Goal: Task Accomplishment & Management: Use online tool/utility

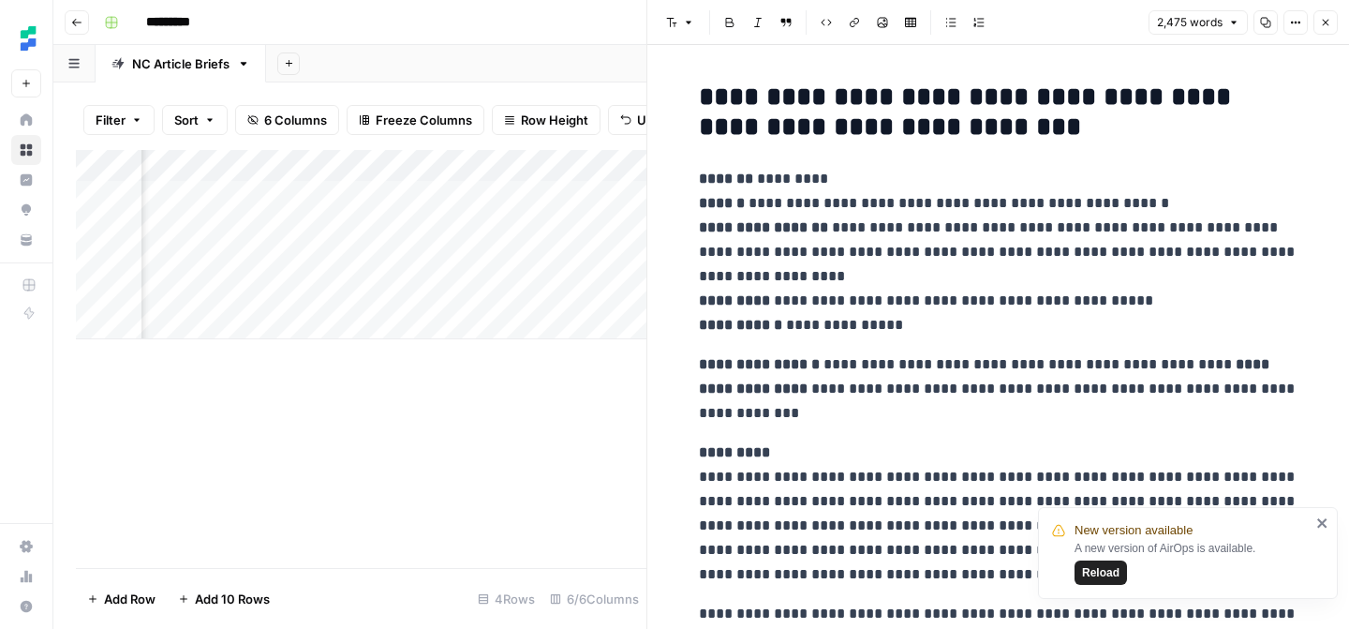
scroll to position [0, 98]
click at [1331, 16] on button "Close" at bounding box center [1325, 22] width 24 height 24
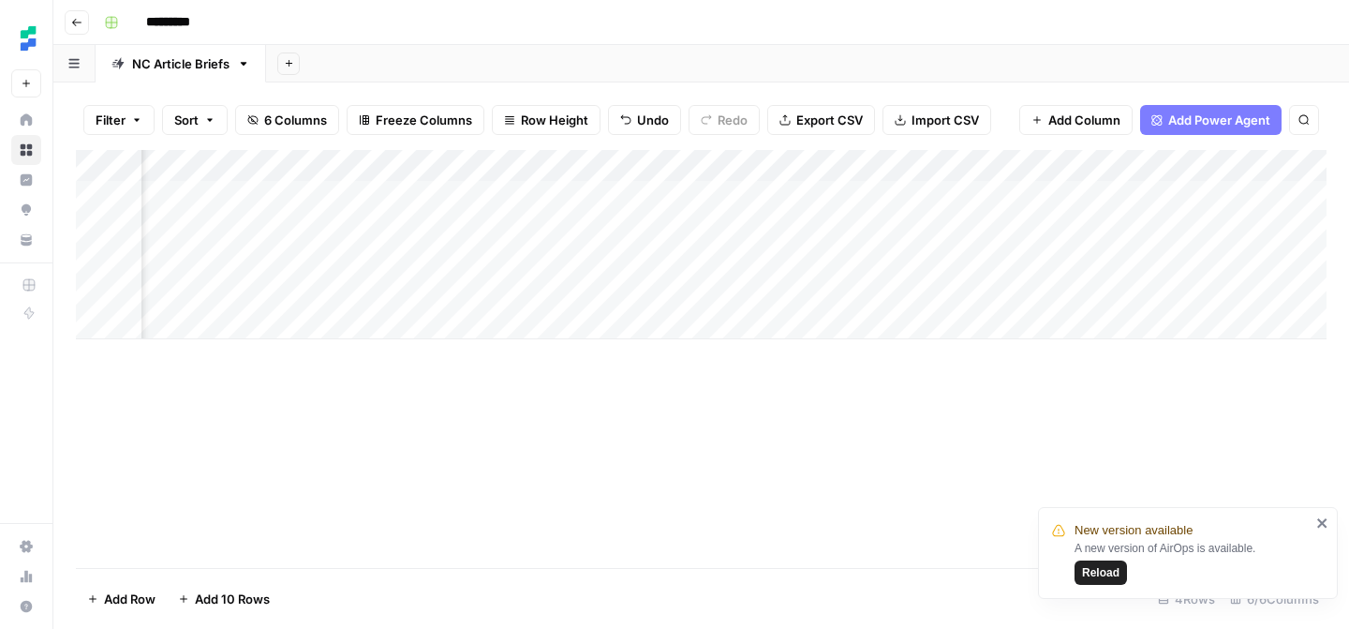
click at [1190, 195] on div "Add Column" at bounding box center [701, 244] width 1251 height 189
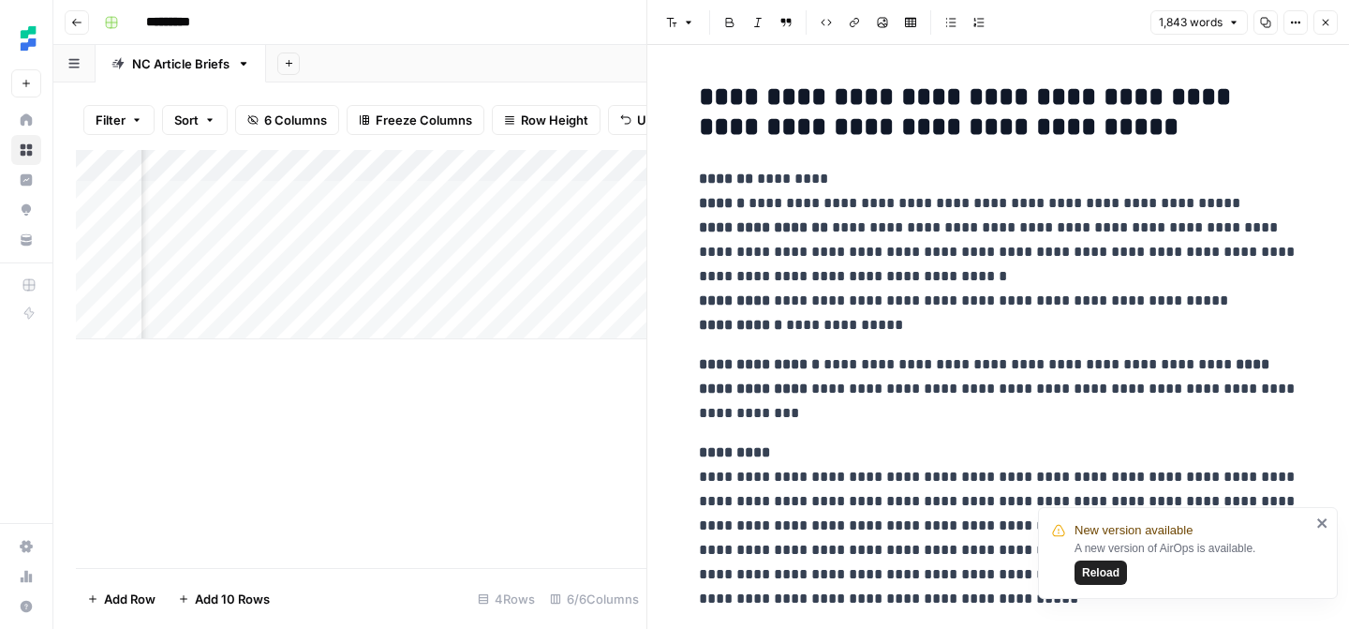
click at [1260, 24] on icon "button" at bounding box center [1265, 22] width 11 height 11
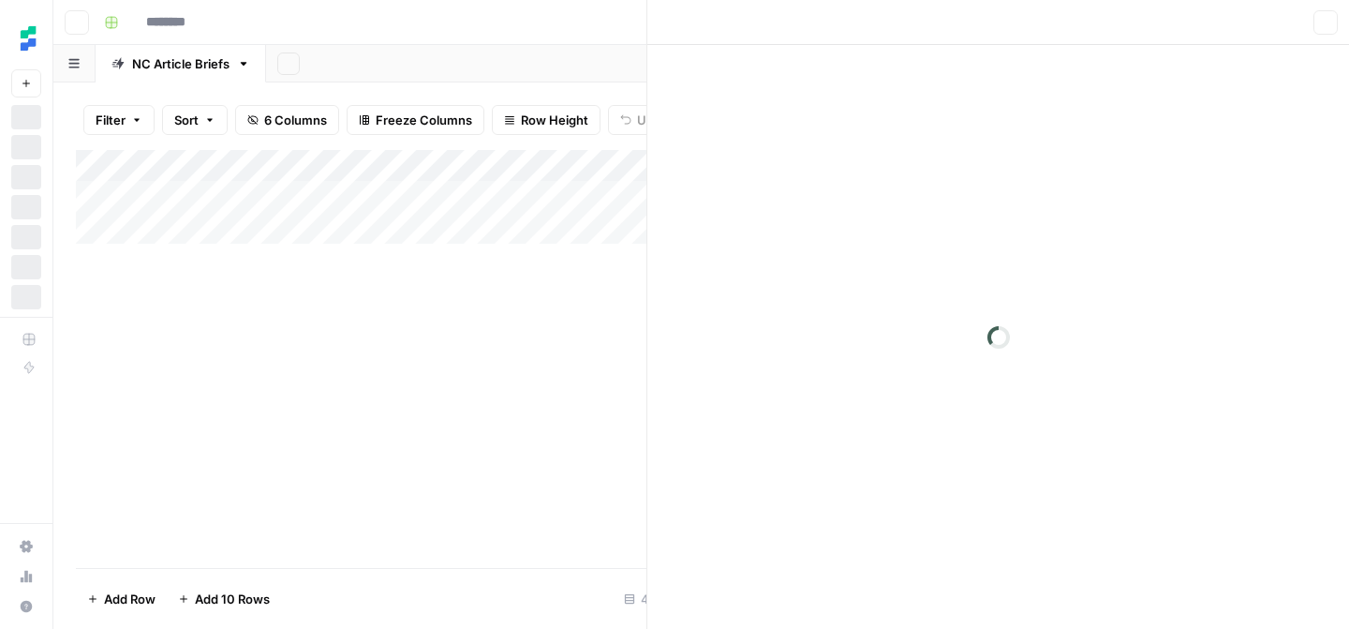
type input "*********"
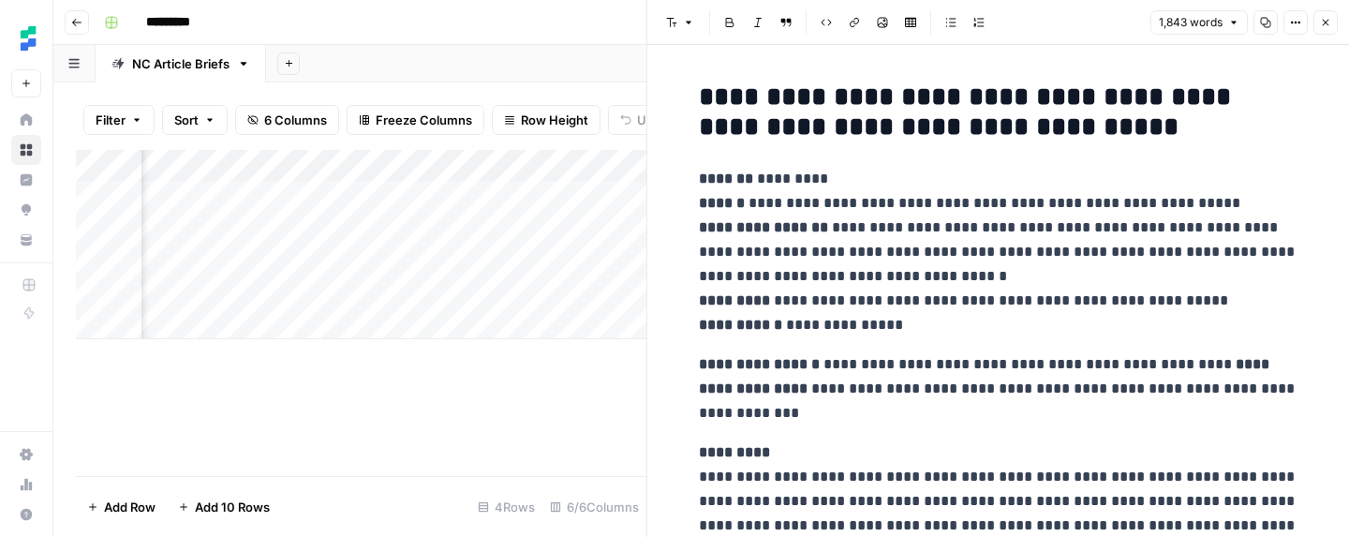
click at [1257, 30] on button "Copy" at bounding box center [1265, 22] width 24 height 24
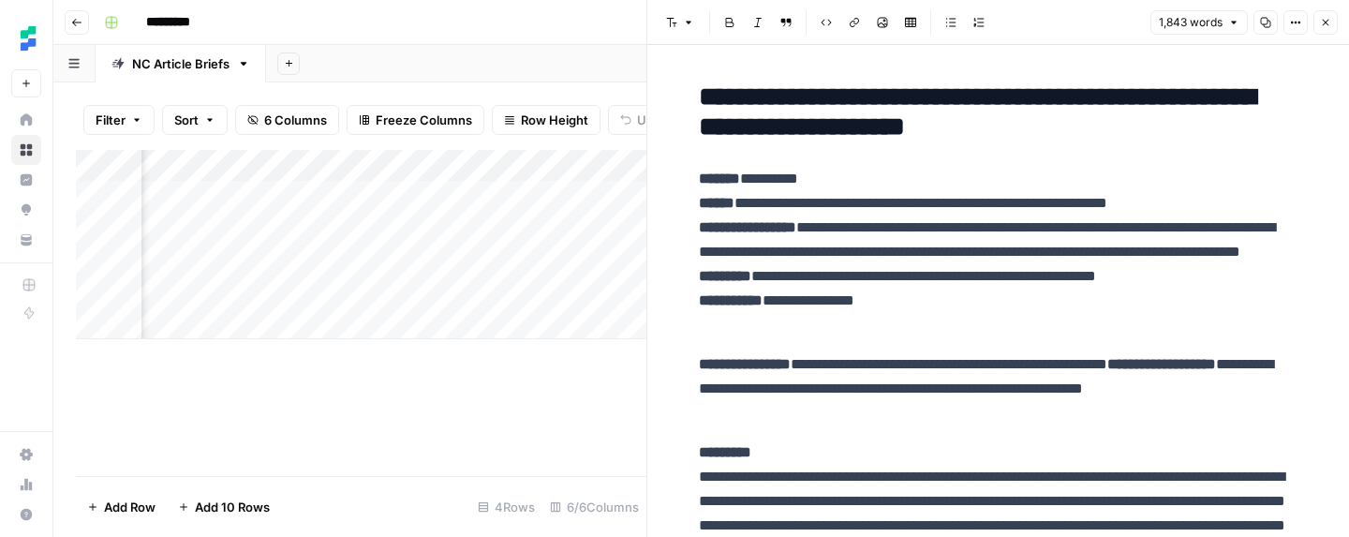
click at [1330, 17] on icon "button" at bounding box center [1325, 22] width 11 height 11
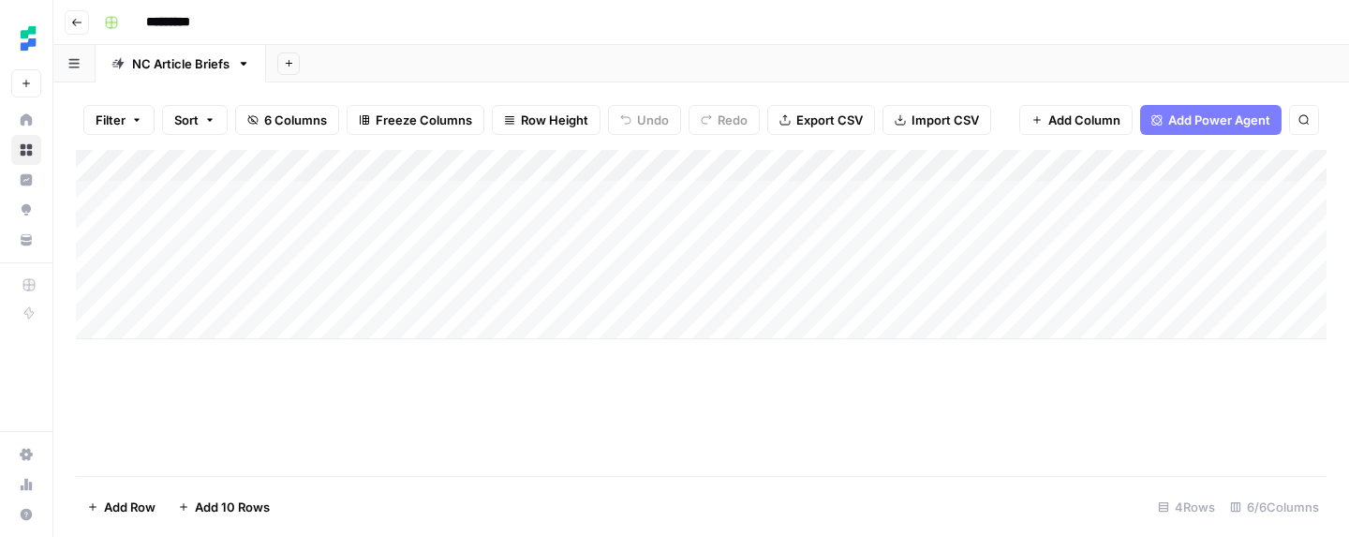
scroll to position [0, 34]
click at [1274, 259] on div "Add Column" at bounding box center [701, 244] width 1251 height 189
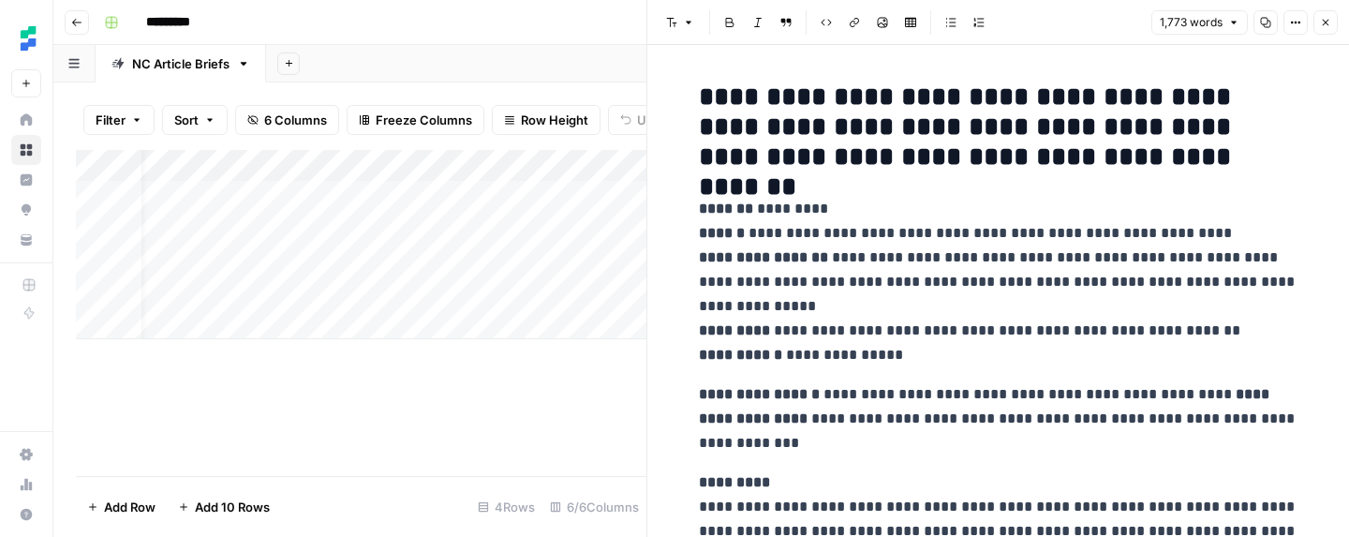
click at [1267, 24] on icon "button" at bounding box center [1266, 23] width 10 height 10
